Goal: Check status: Check status

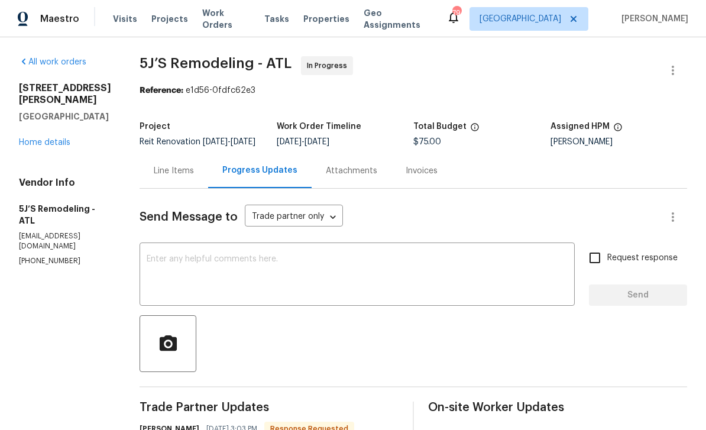
click at [219, 24] on span "Work Orders" at bounding box center [226, 19] width 48 height 24
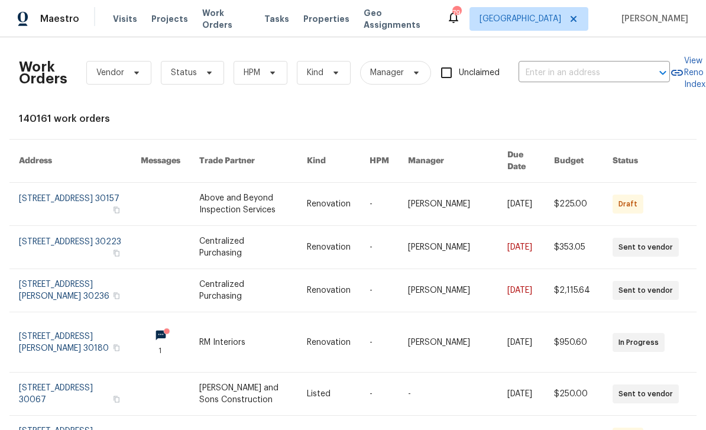
click at [566, 72] on input "text" at bounding box center [578, 73] width 118 height 18
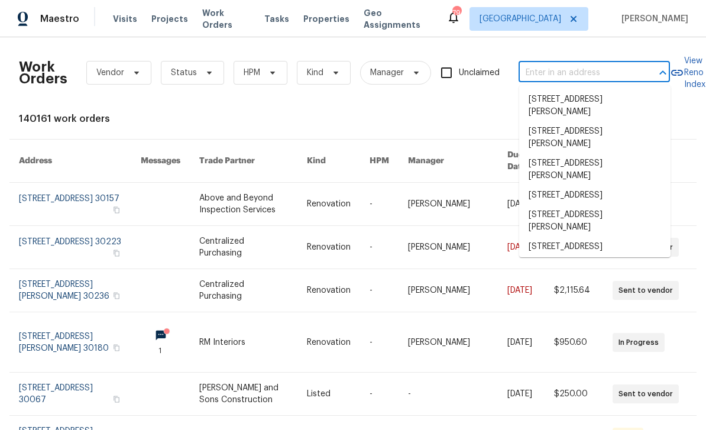
click at [567, 72] on input "text" at bounding box center [578, 73] width 118 height 18
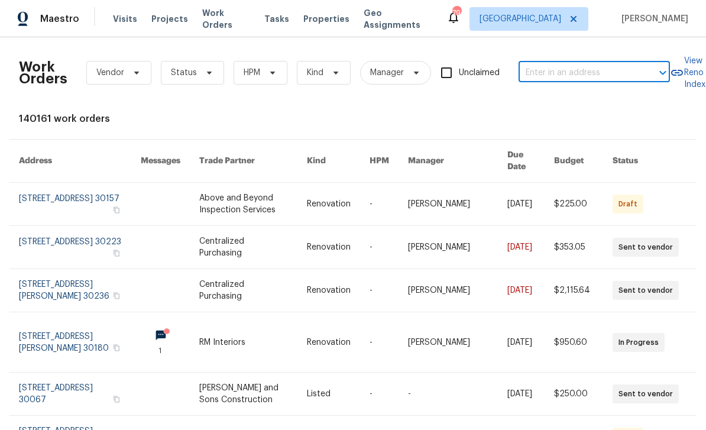
paste input "[STREET_ADDRESS]"
type input "[STREET_ADDRESS]"
click at [611, 101] on li "[STREET_ADDRESS]" at bounding box center [594, 100] width 151 height 20
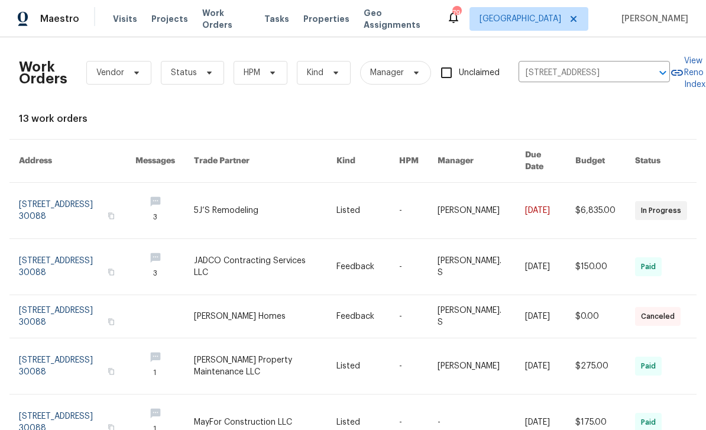
click at [49, 195] on link at bounding box center [77, 211] width 117 height 56
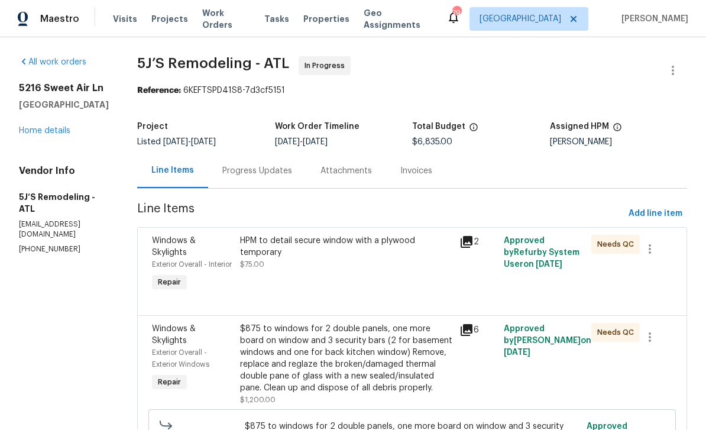
click at [247, 169] on div "Progress Updates" at bounding box center [257, 171] width 70 height 12
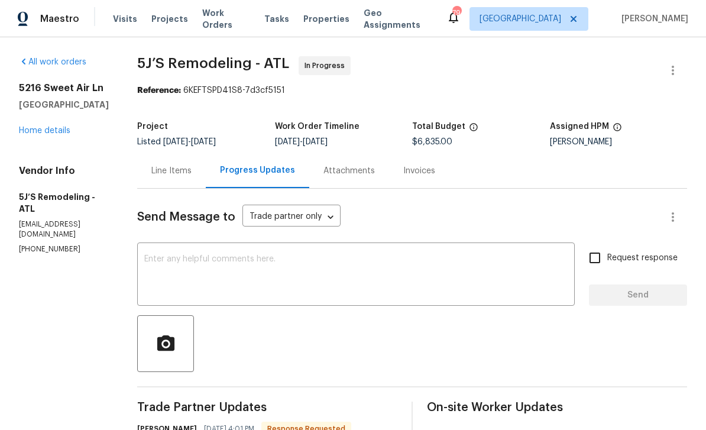
click at [35, 135] on link "Home details" at bounding box center [44, 131] width 51 height 8
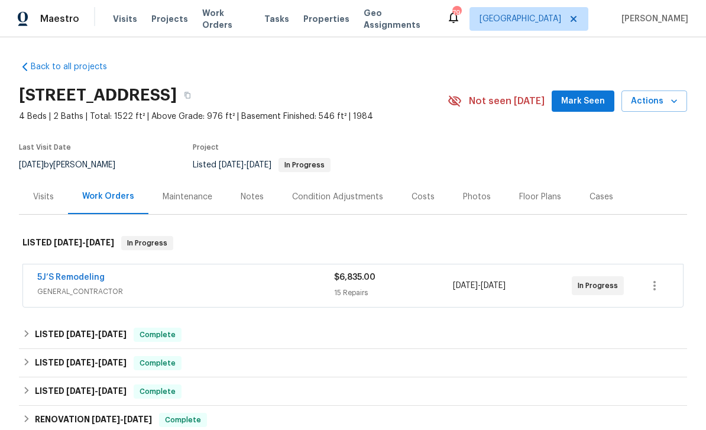
click at [479, 199] on div "Photos" at bounding box center [477, 197] width 28 height 12
